Goal: Find specific page/section: Find specific page/section

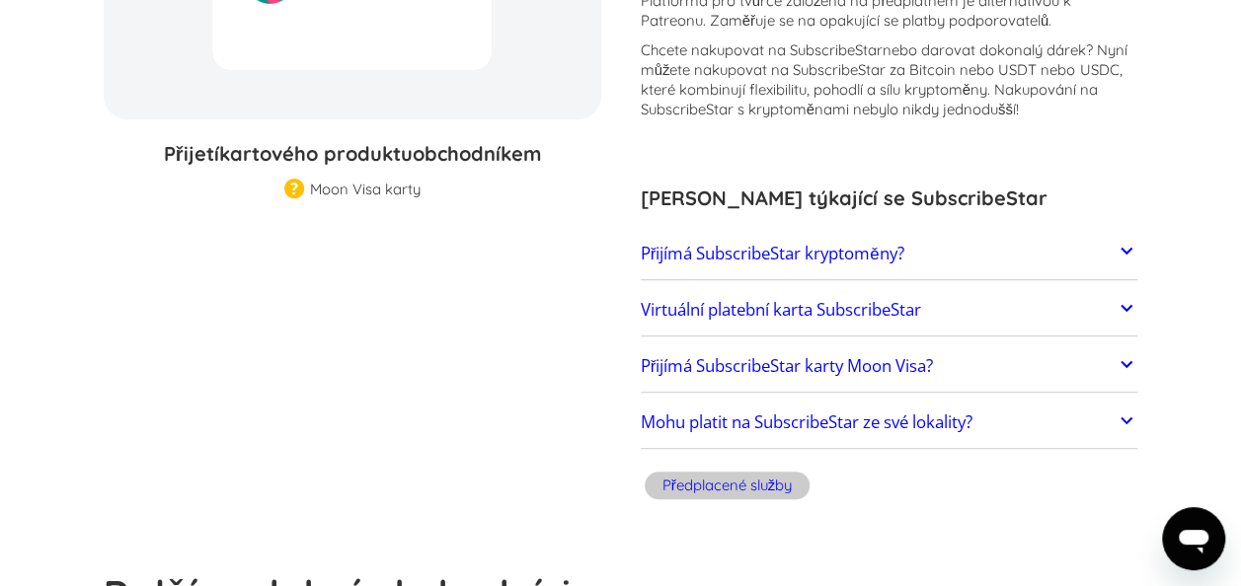
scroll to position [395, 0]
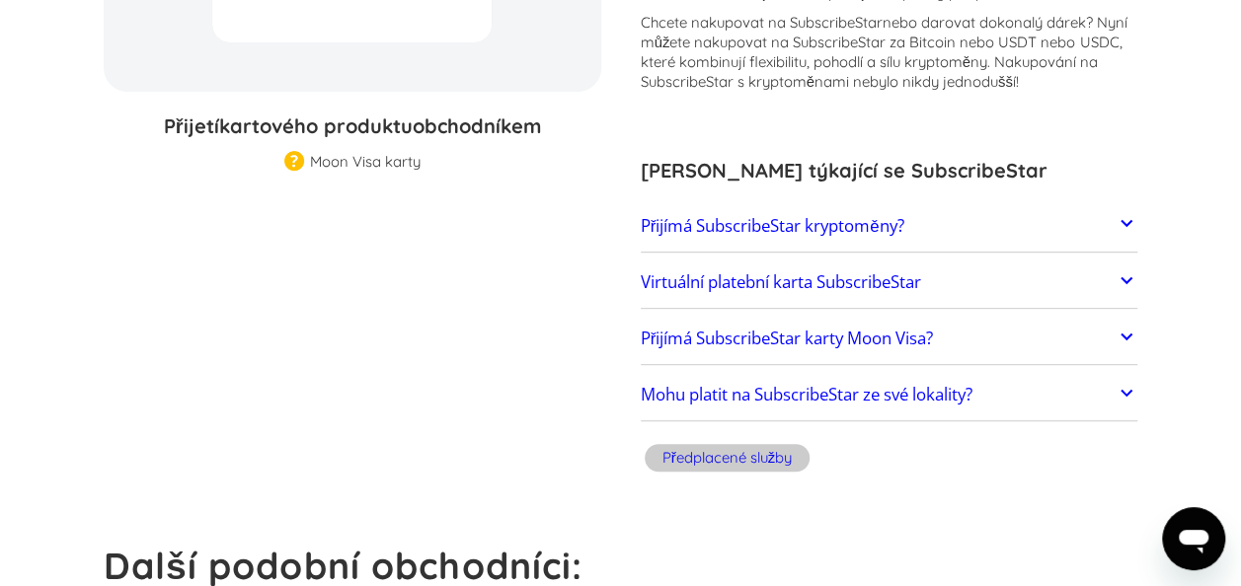
click at [1124, 275] on icon at bounding box center [1126, 280] width 24 height 24
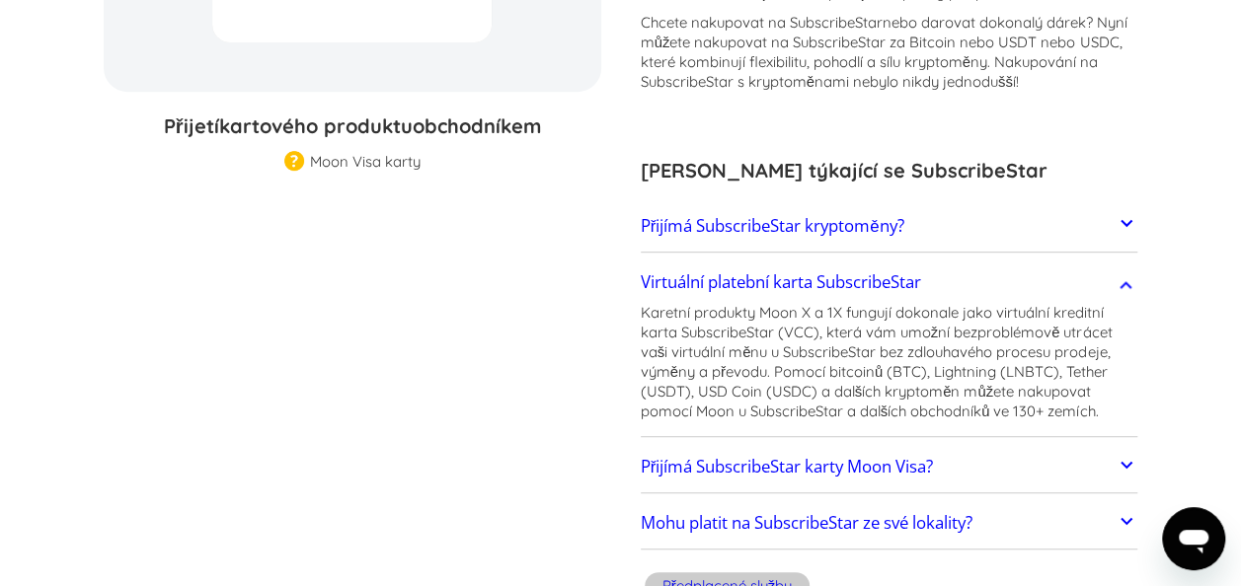
click at [1124, 275] on icon at bounding box center [1126, 285] width 24 height 24
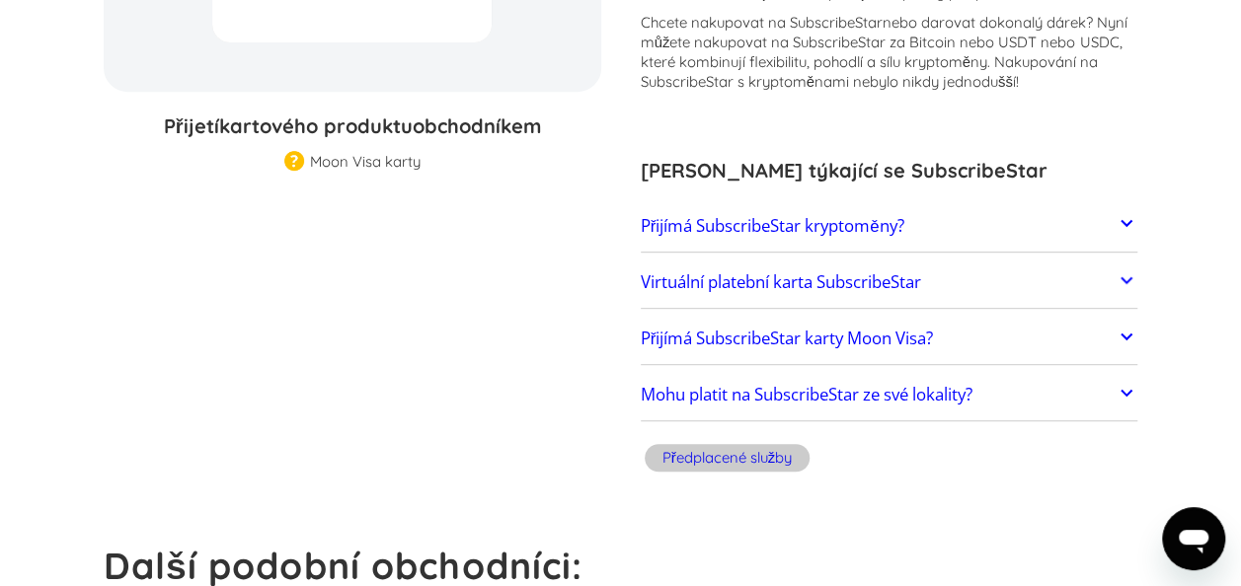
scroll to position [493, 0]
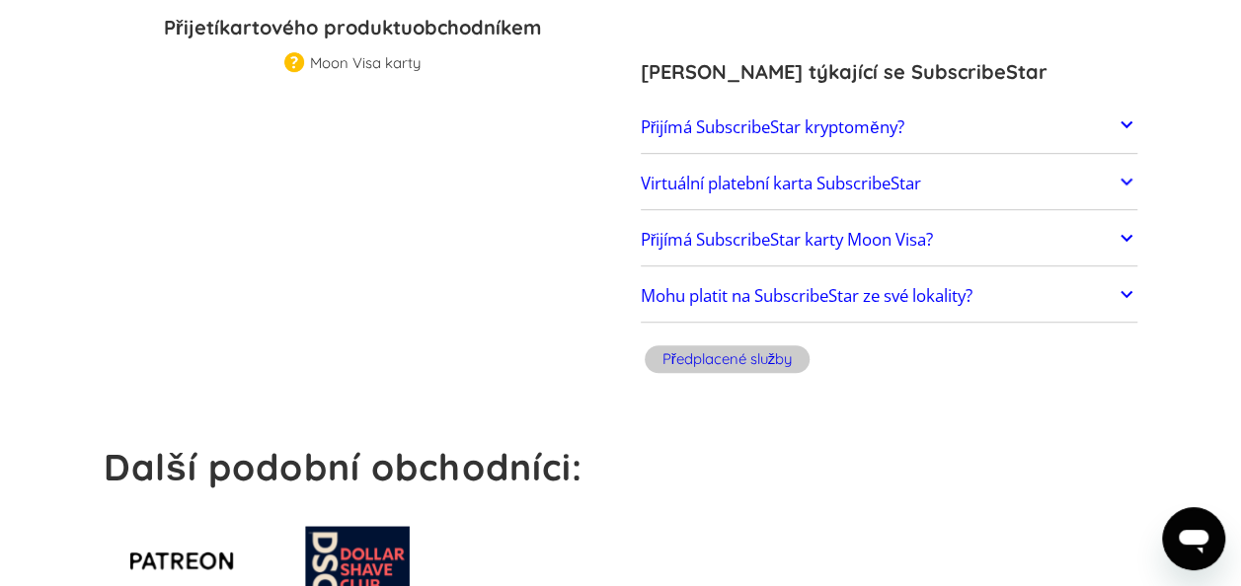
click at [1126, 290] on icon at bounding box center [1126, 294] width 24 height 24
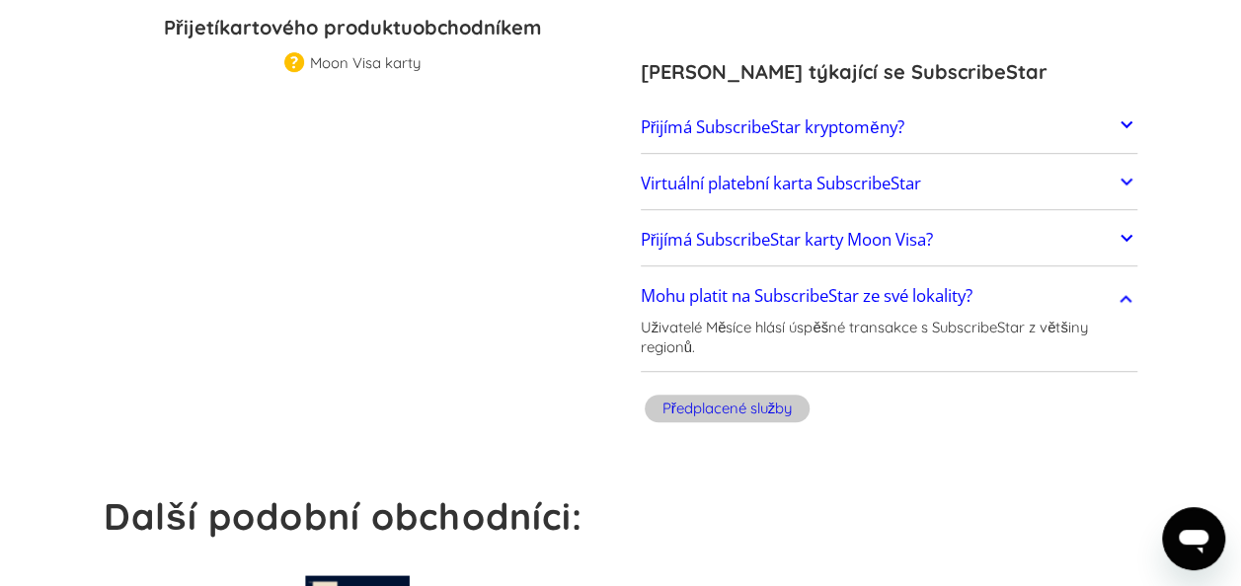
click at [1126, 290] on icon at bounding box center [1126, 299] width 24 height 24
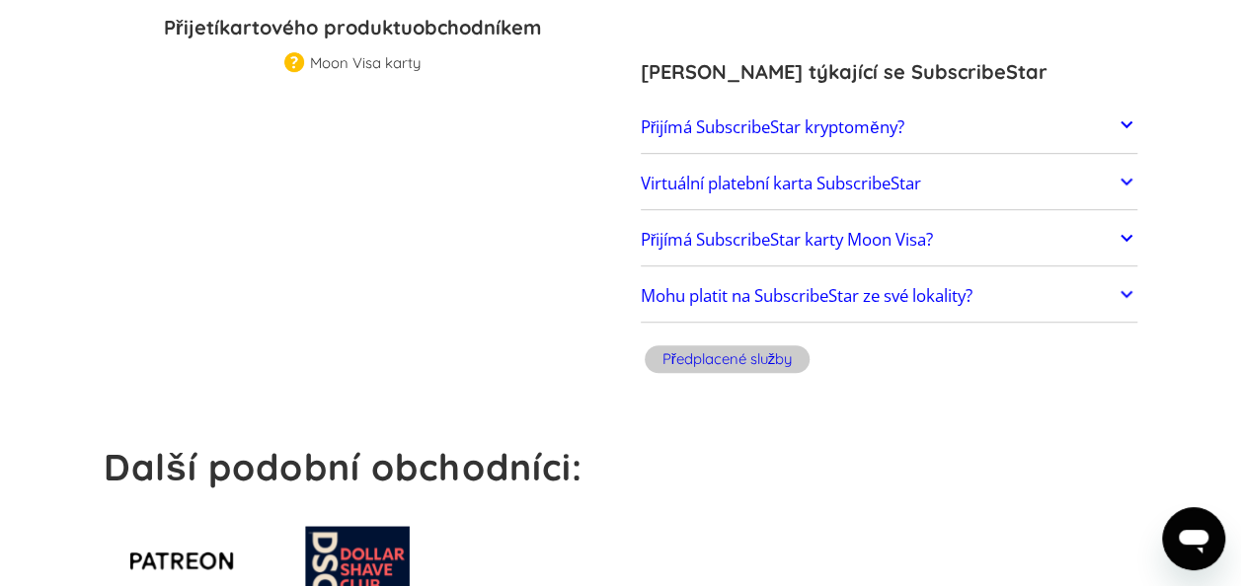
click at [761, 355] on div "Předplacené služby" at bounding box center [726, 359] width 129 height 20
